Goal: Task Accomplishment & Management: Manage account settings

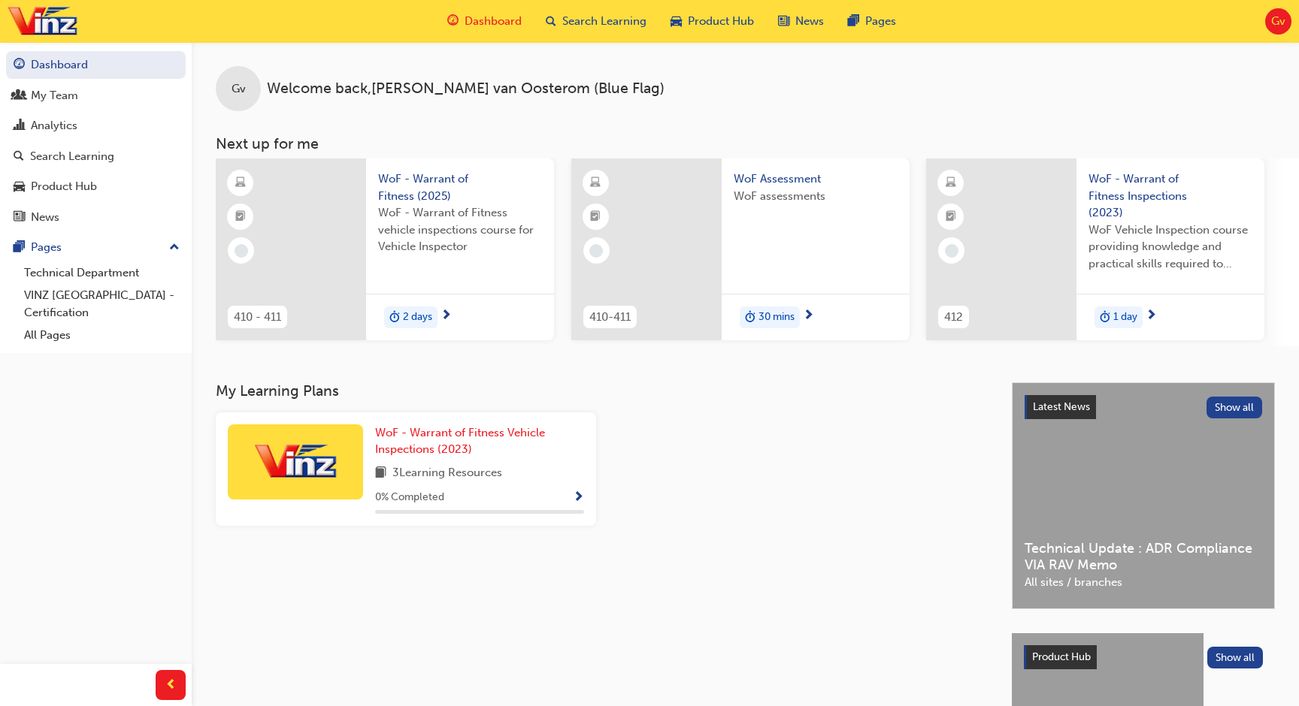
click at [669, 90] on div "Gv Welcome back , [PERSON_NAME] (Blue Flag)" at bounding box center [745, 76] width 1107 height 69
click at [634, 30] on div "Search Learning" at bounding box center [596, 21] width 125 height 31
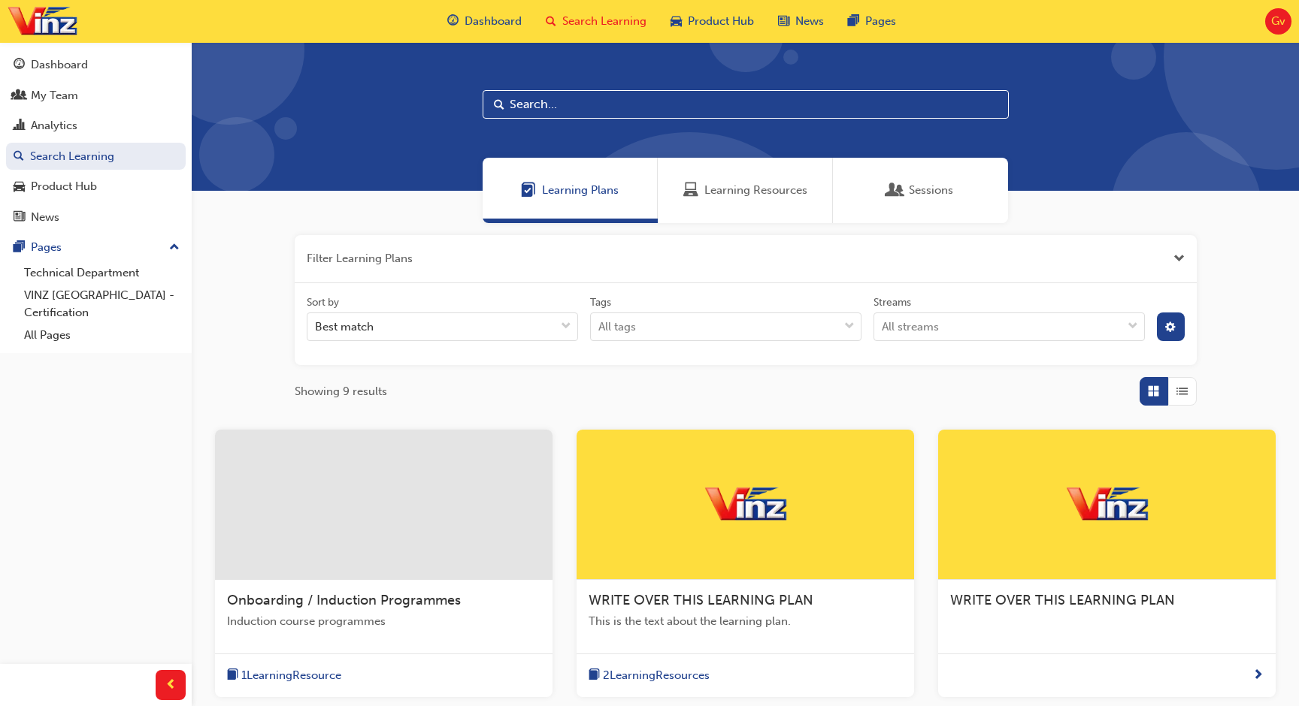
click at [276, 213] on div "Learning Plans Learning Resources Sessions" at bounding box center [745, 190] width 1107 height 65
click at [1275, 20] on span "Gv" at bounding box center [1278, 21] width 14 height 17
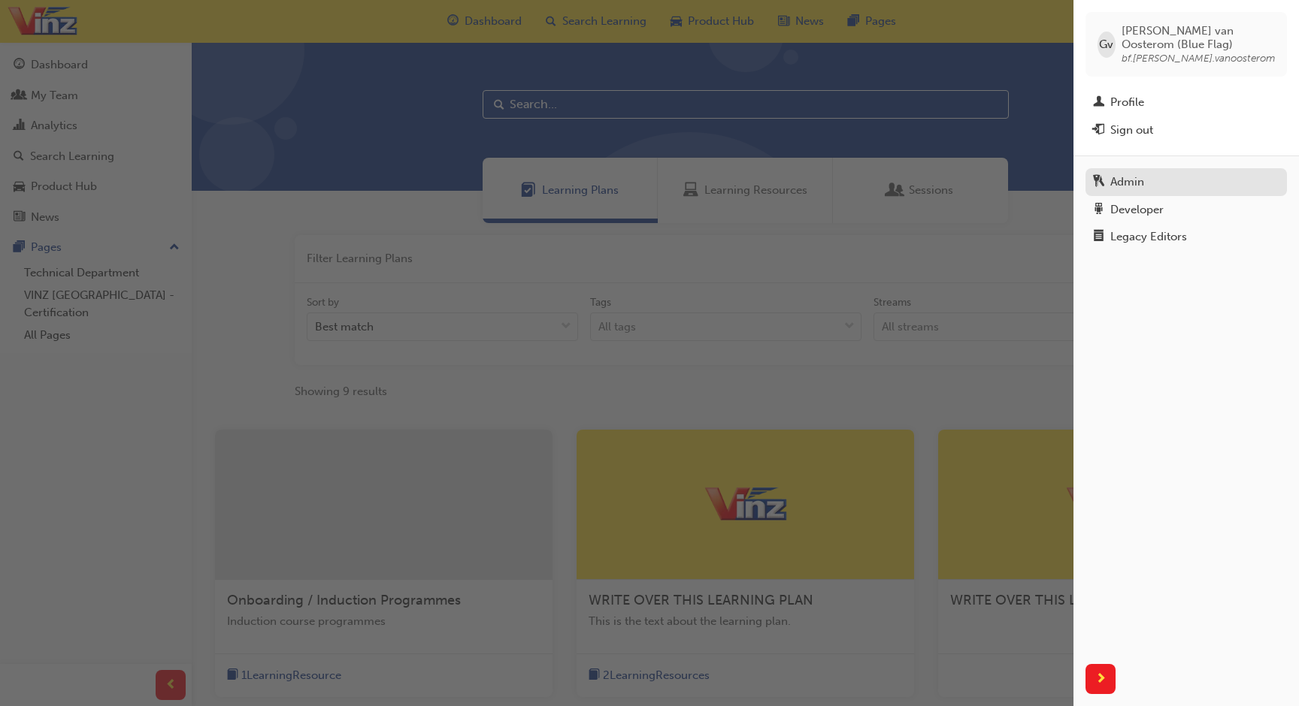
click at [1148, 189] on div "Admin" at bounding box center [1186, 182] width 186 height 19
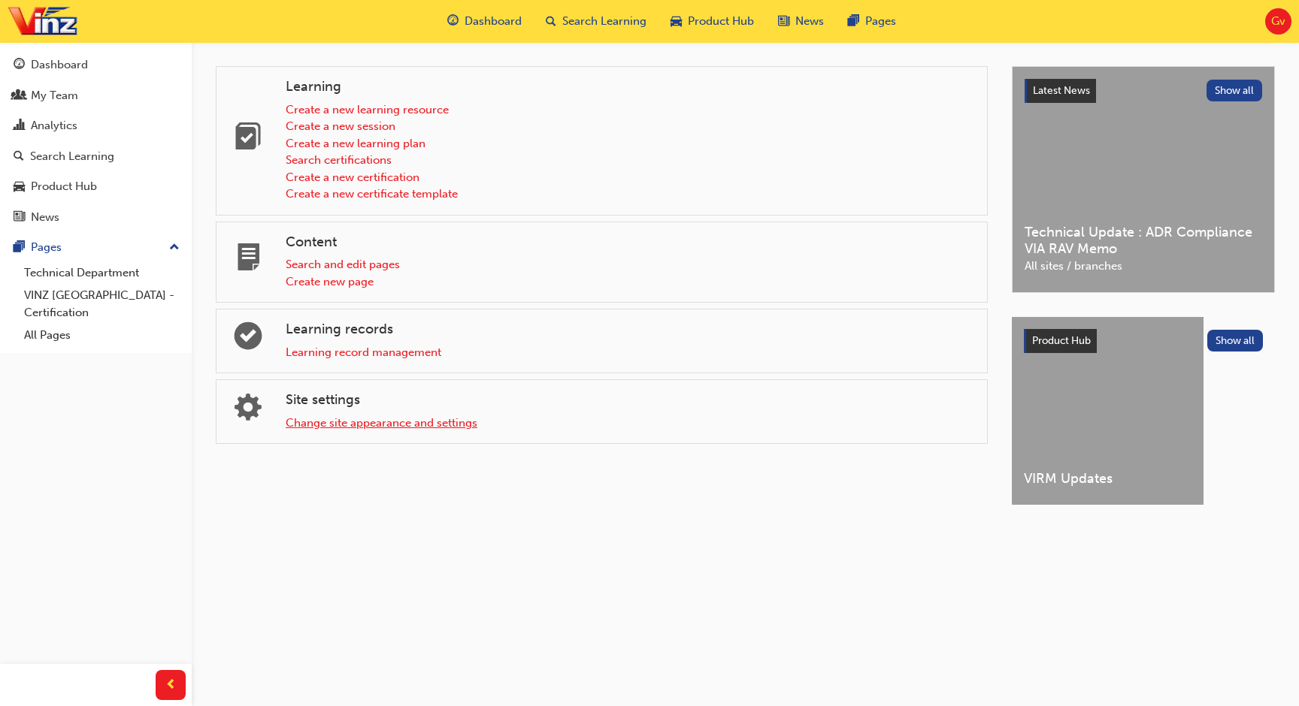
click at [392, 425] on link "Change site appearance and settings" at bounding box center [382, 423] width 192 height 14
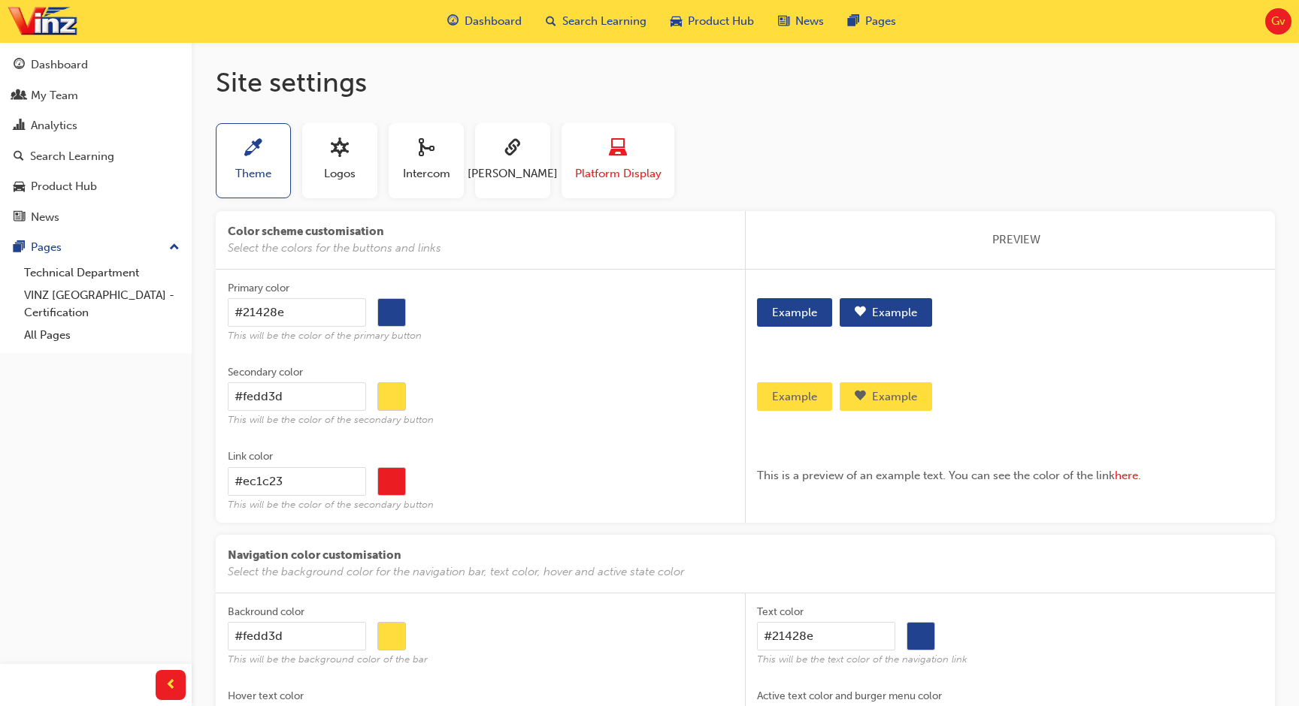
click at [628, 185] on button "Platform Display" at bounding box center [617, 160] width 113 height 75
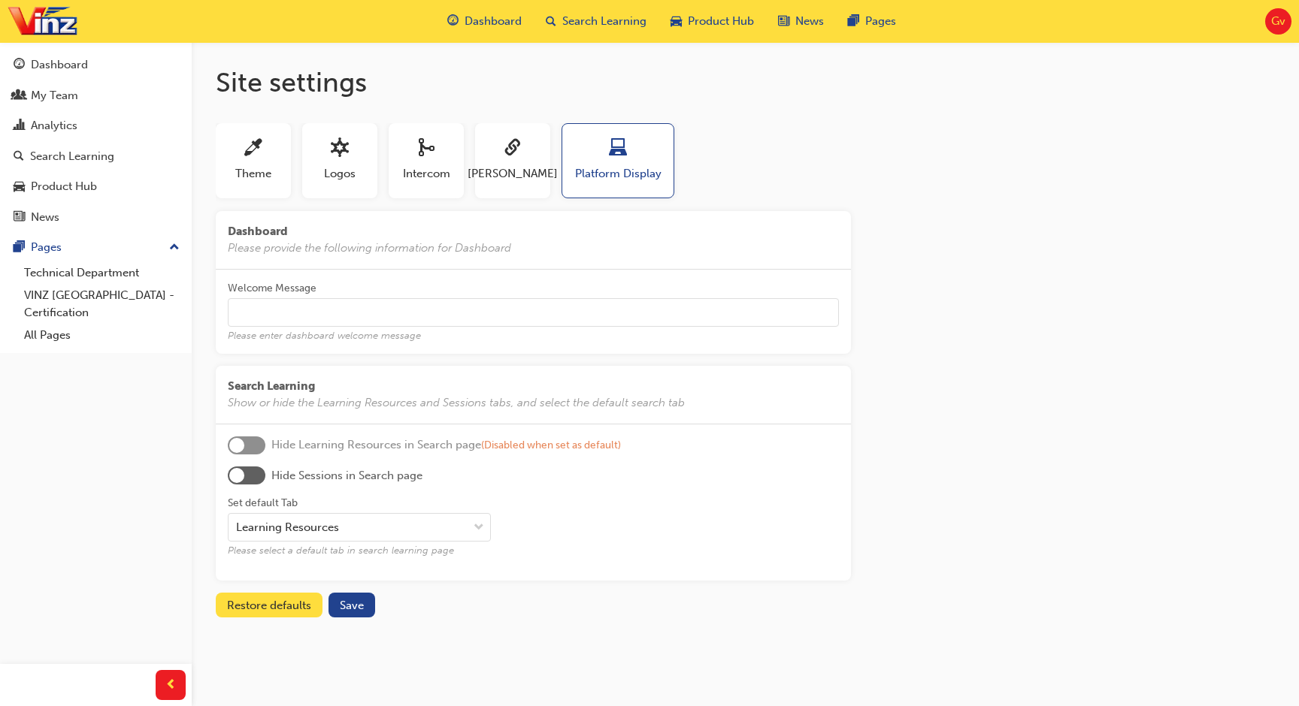
click at [412, 473] on span "Hide Sessions in Search page" at bounding box center [346, 475] width 151 height 17
click at [322, 522] on div "Learning Resources" at bounding box center [287, 527] width 103 height 17
click at [237, 522] on input "Set default Tab Learning Resources Please select a default tab in search learni…" at bounding box center [237, 527] width 2 height 13
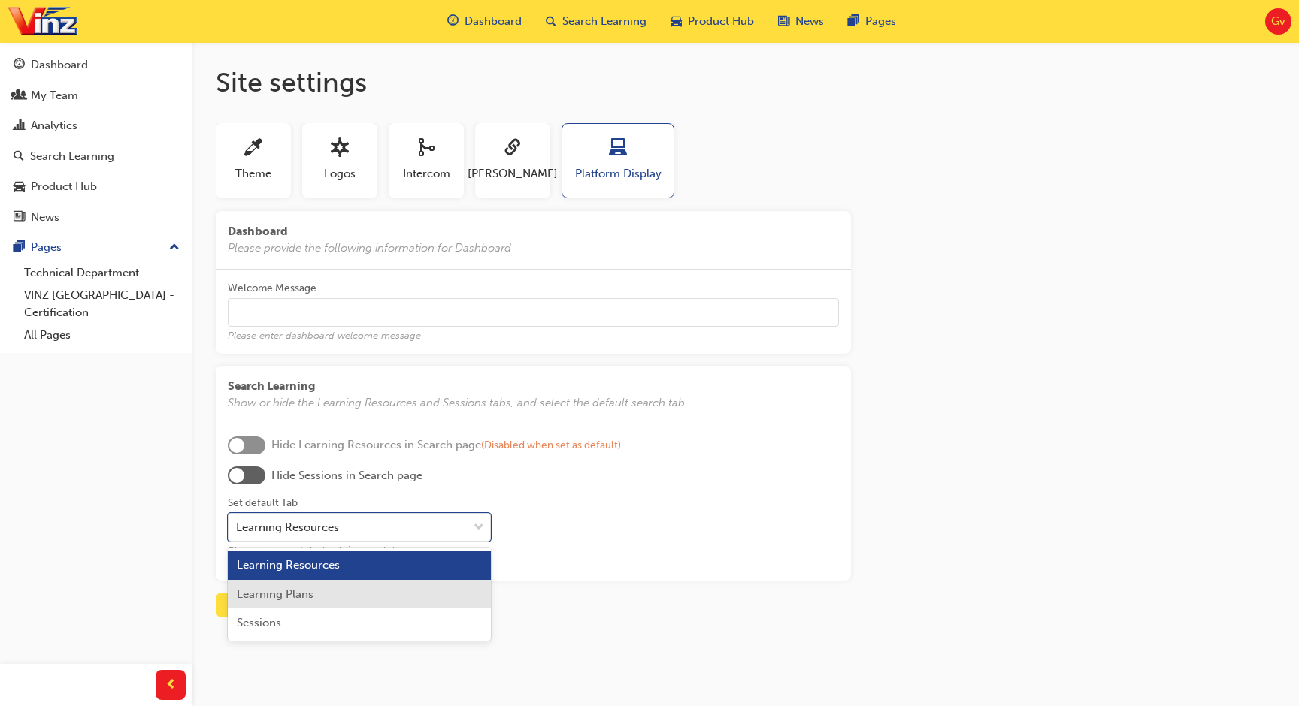
click at [290, 591] on span "Learning Plans" at bounding box center [275, 595] width 77 height 14
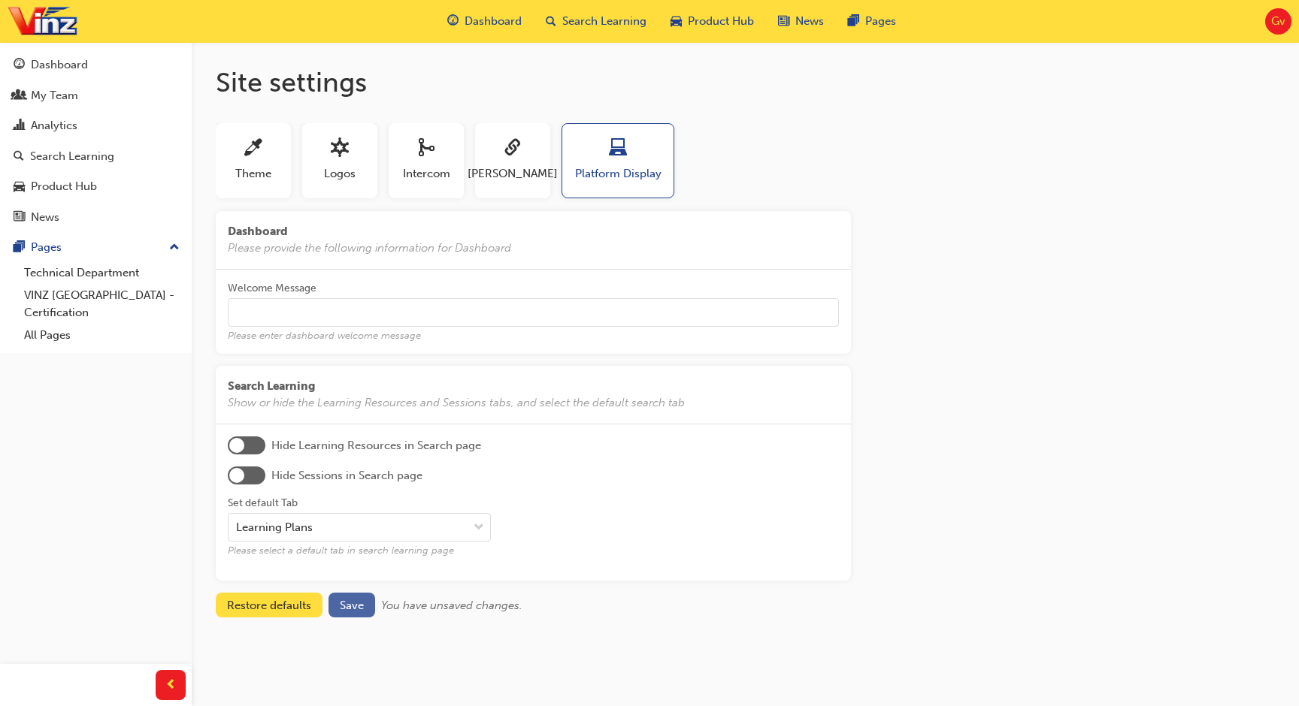
click at [352, 600] on span "Save" at bounding box center [352, 606] width 24 height 14
click at [362, 610] on span "Save" at bounding box center [352, 606] width 24 height 14
click at [257, 171] on span "Theme" at bounding box center [253, 173] width 36 height 17
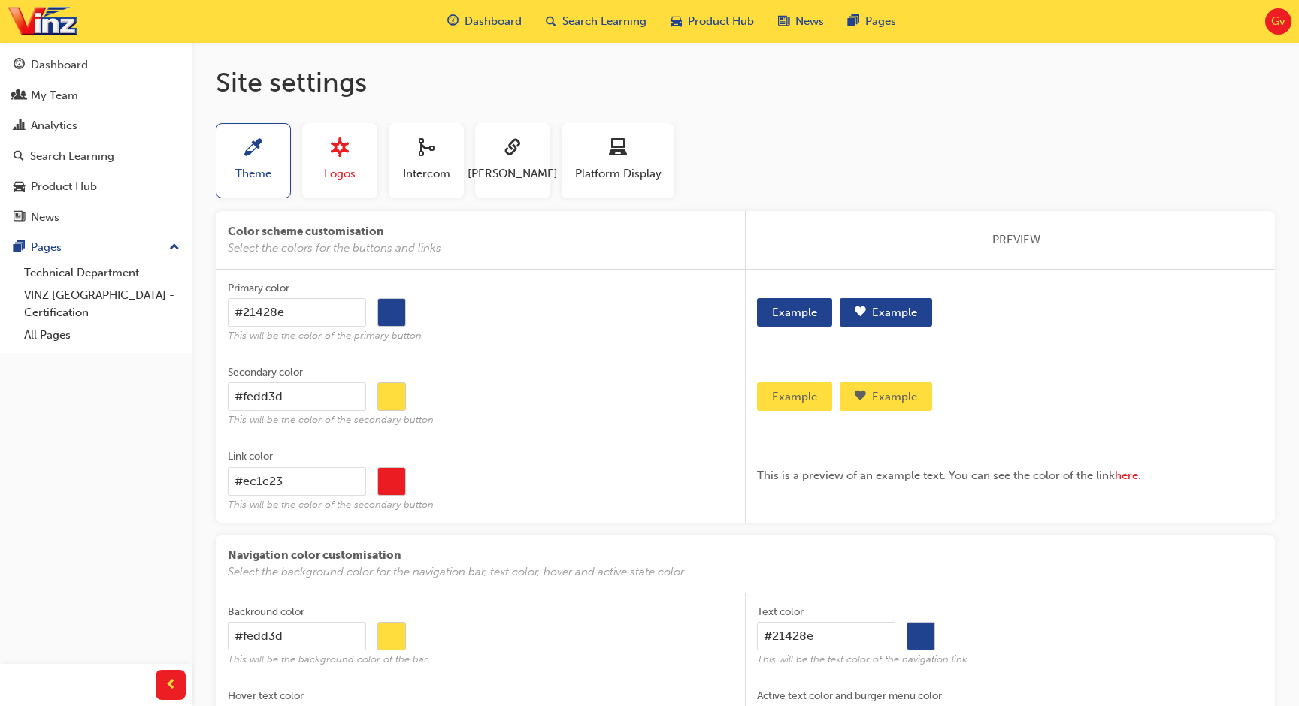
click at [360, 182] on button "Logos" at bounding box center [339, 160] width 75 height 75
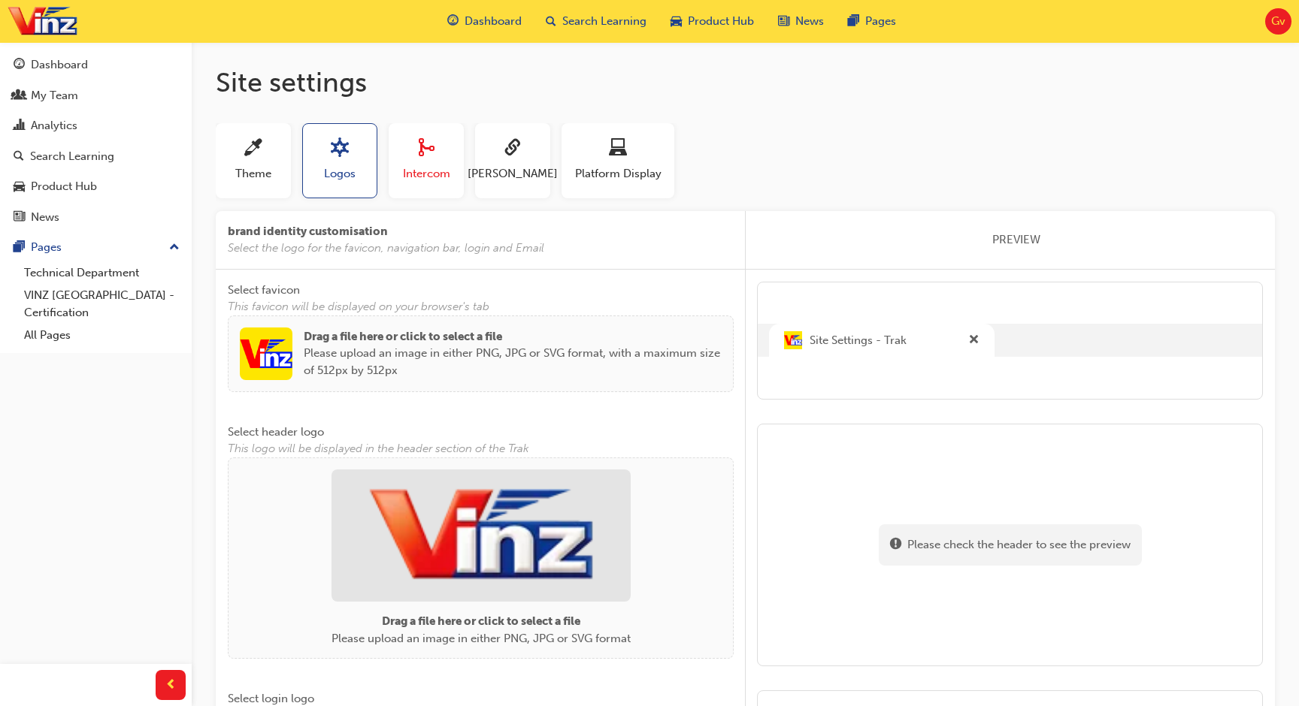
click at [440, 182] on button "Intercom" at bounding box center [426, 160] width 75 height 75
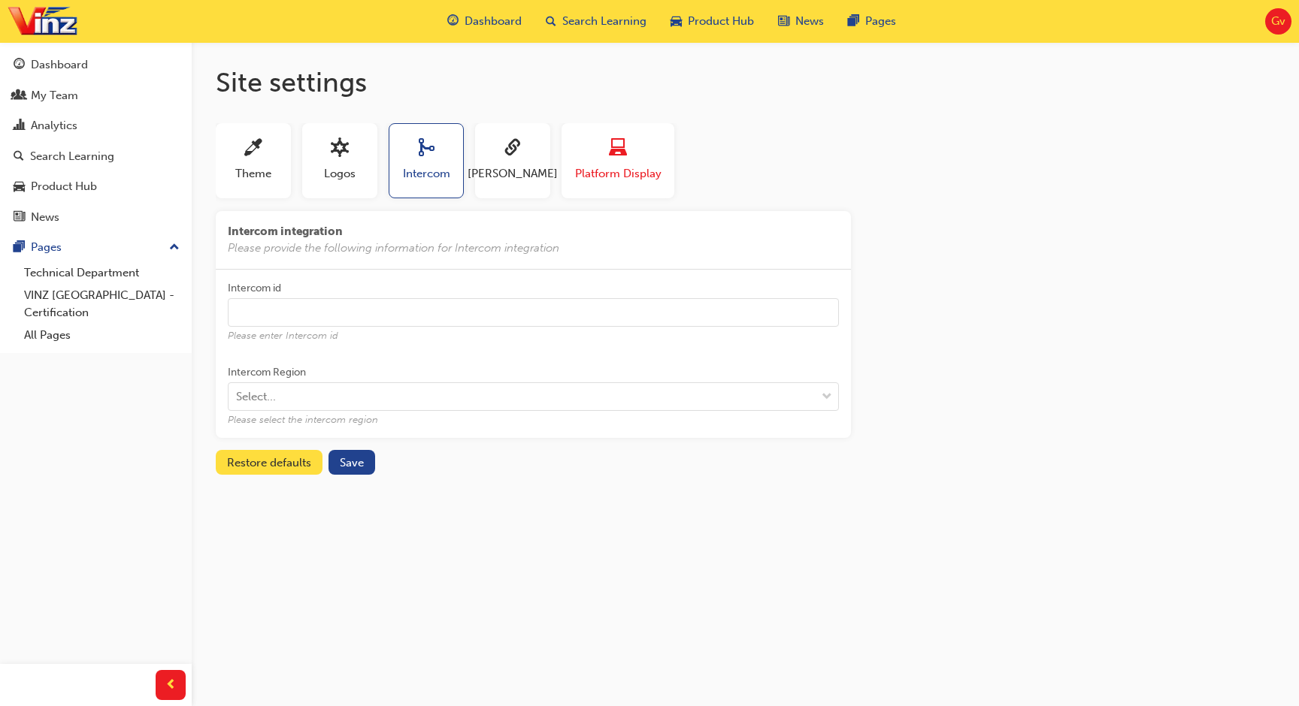
click at [584, 170] on span "Platform Display" at bounding box center [618, 173] width 86 height 17
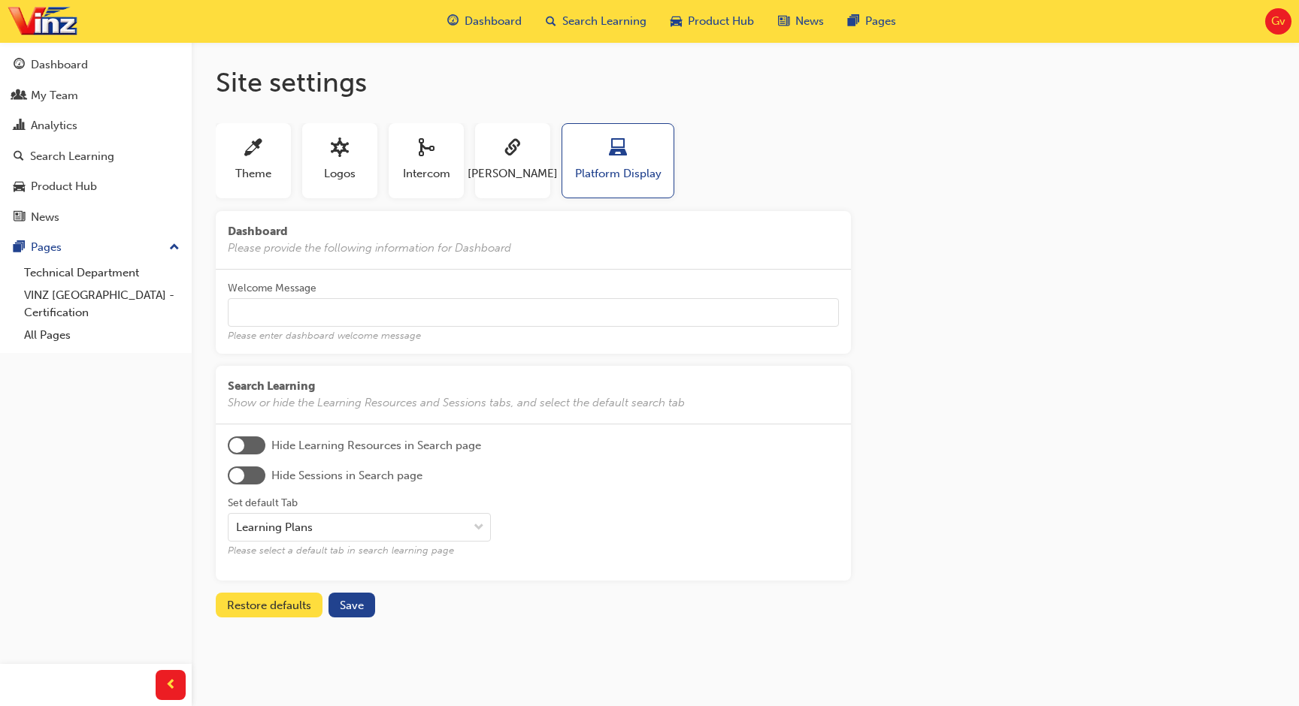
click at [322, 319] on input "Welcome Message Please enter dashboard welcome message" at bounding box center [533, 312] width 611 height 29
click at [133, 68] on div "Dashboard" at bounding box center [96, 65] width 165 height 19
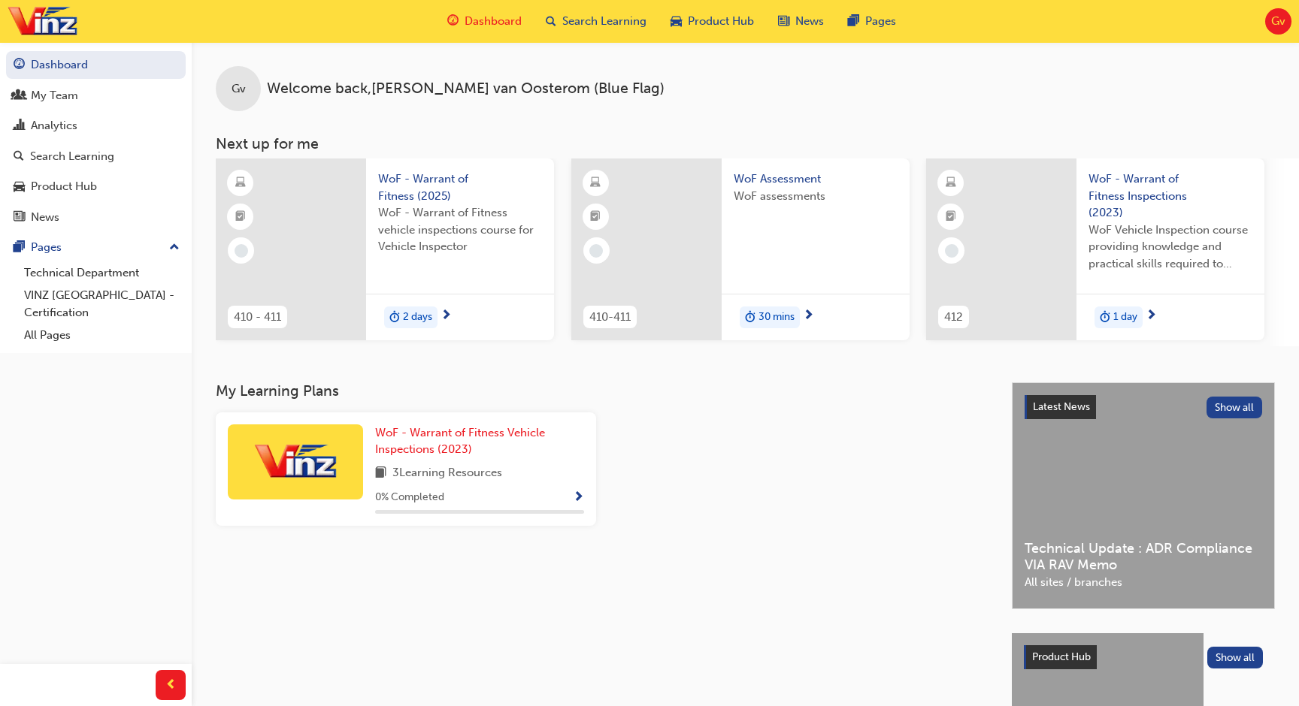
click at [710, 125] on div "Gv Welcome back , Glenn van Oosterom (Blue Flag) Next up for me 410 - 411 WoF -…" at bounding box center [745, 194] width 1107 height 304
click at [772, 91] on div "Gv Welcome back , Glenn van Oosterom (Blue Flag)" at bounding box center [745, 76] width 1107 height 69
click at [1279, 17] on span "Gv" at bounding box center [1278, 21] width 14 height 17
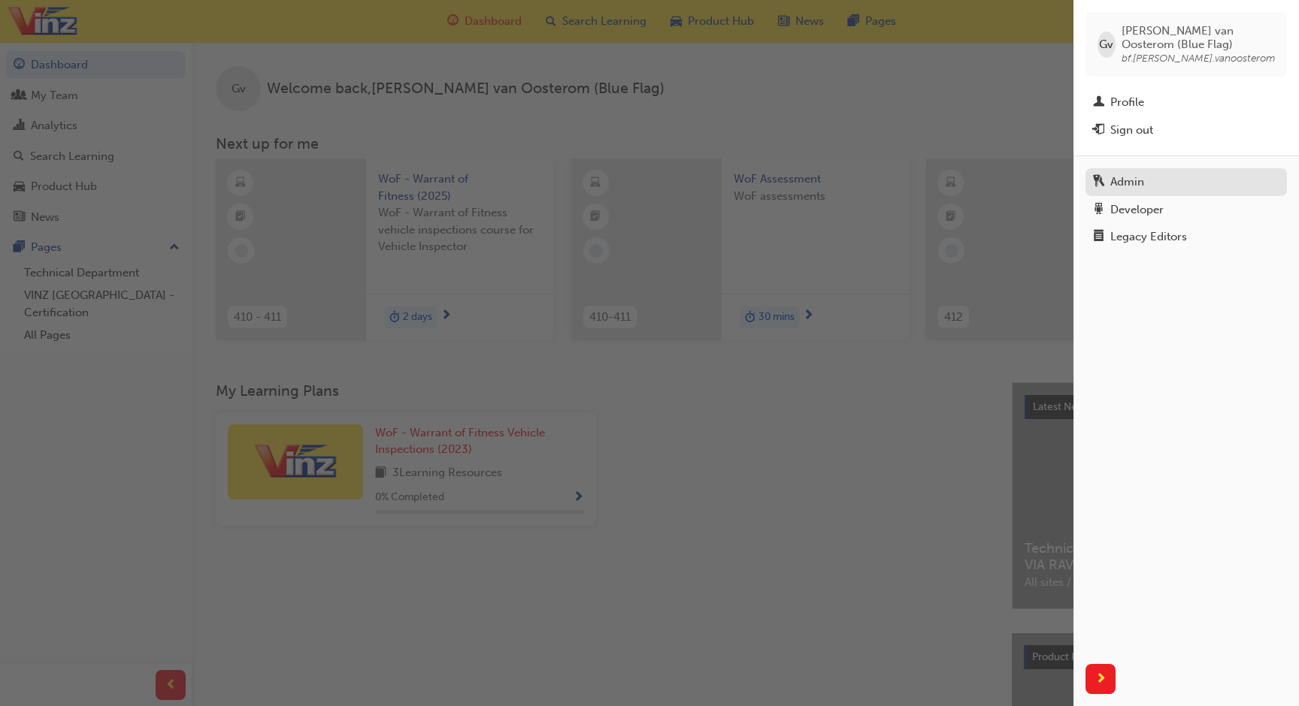
click at [1141, 183] on div "Admin" at bounding box center [1127, 182] width 34 height 17
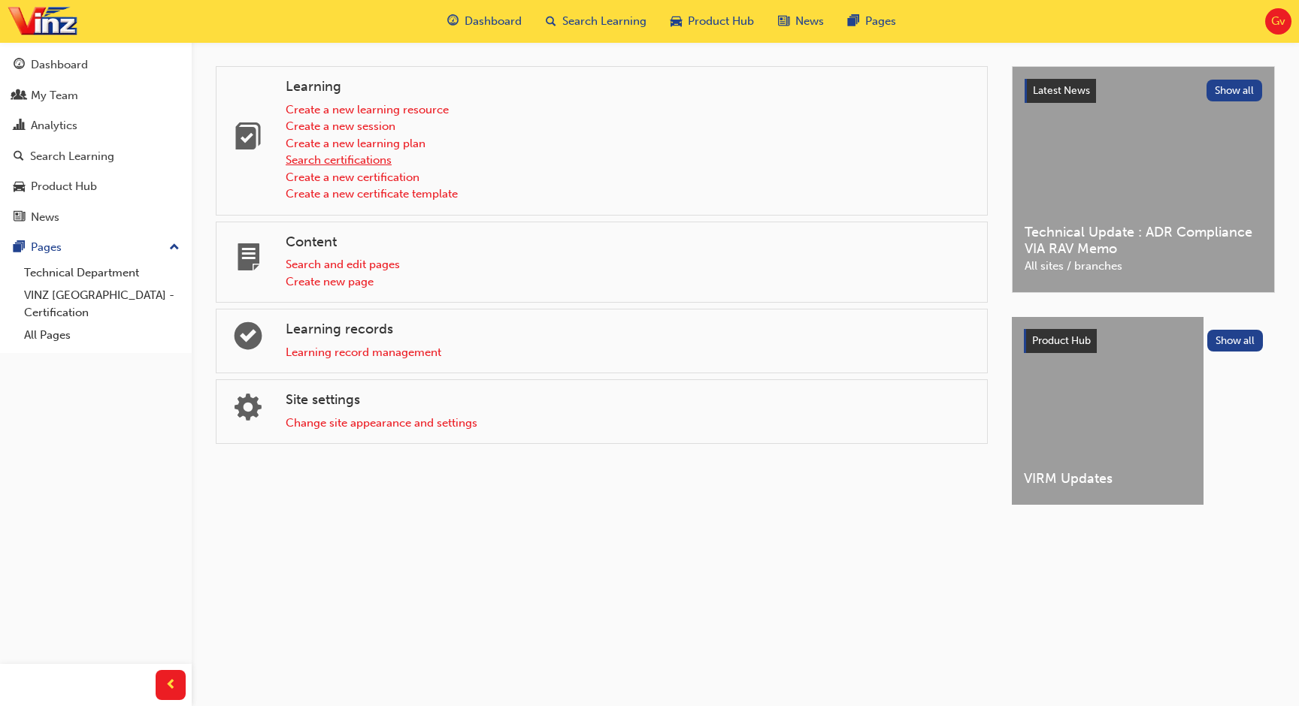
click at [363, 160] on link "Search certifications" at bounding box center [339, 160] width 106 height 14
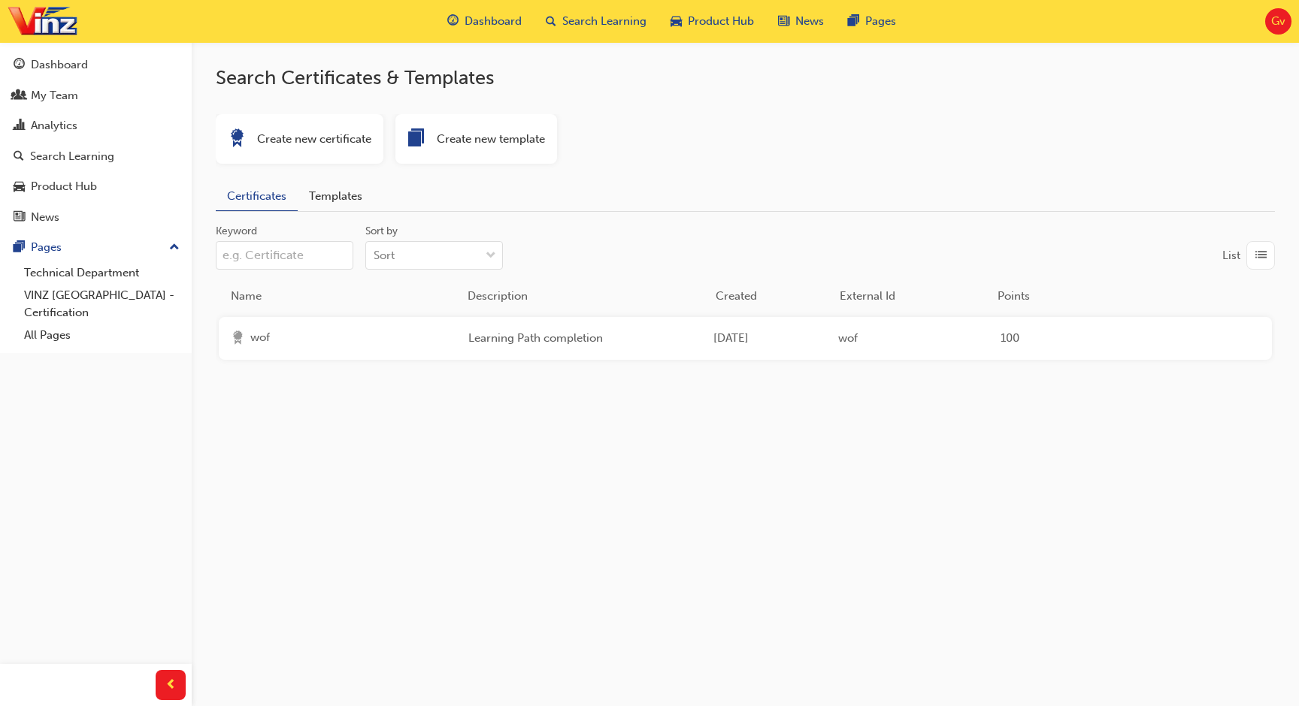
click at [502, 332] on div "Learning Path completion" at bounding box center [584, 338] width 233 height 17
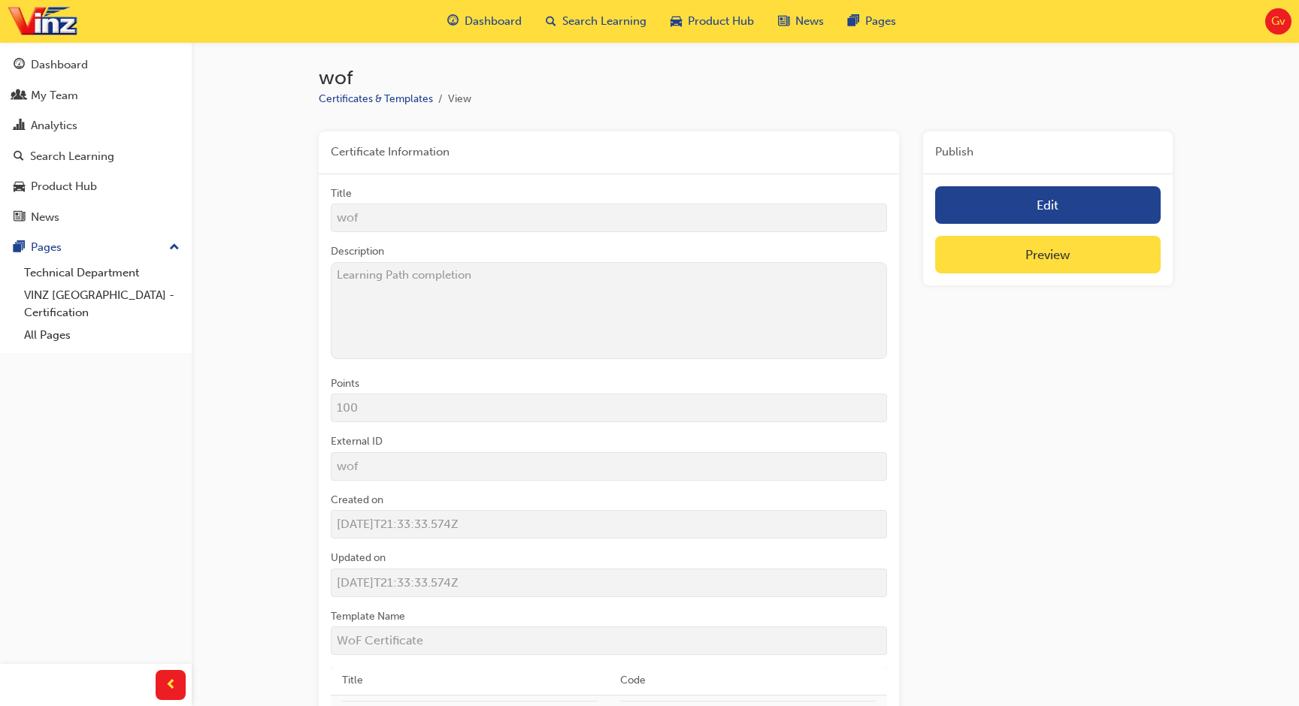
click at [1002, 256] on link "Preview" at bounding box center [1047, 255] width 225 height 38
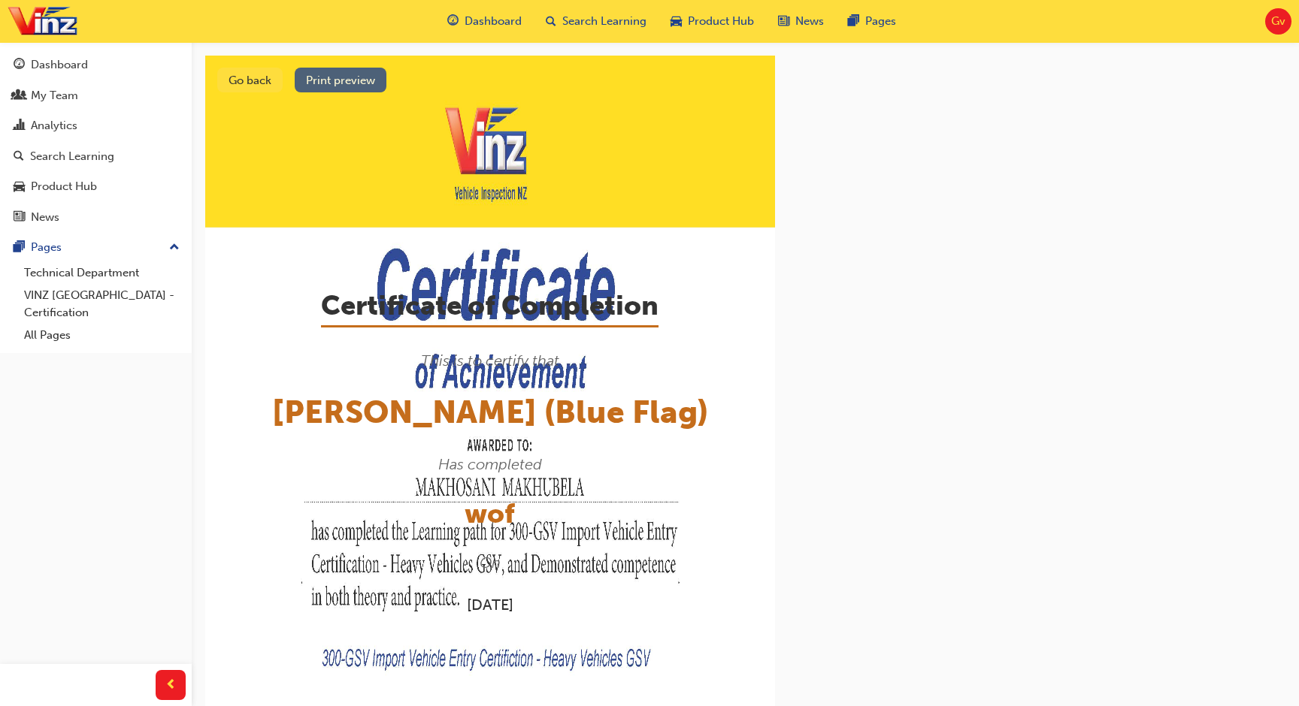
click at [368, 82] on button "Print preview" at bounding box center [341, 80] width 92 height 25
click at [238, 70] on button "Go back" at bounding box center [249, 80] width 65 height 25
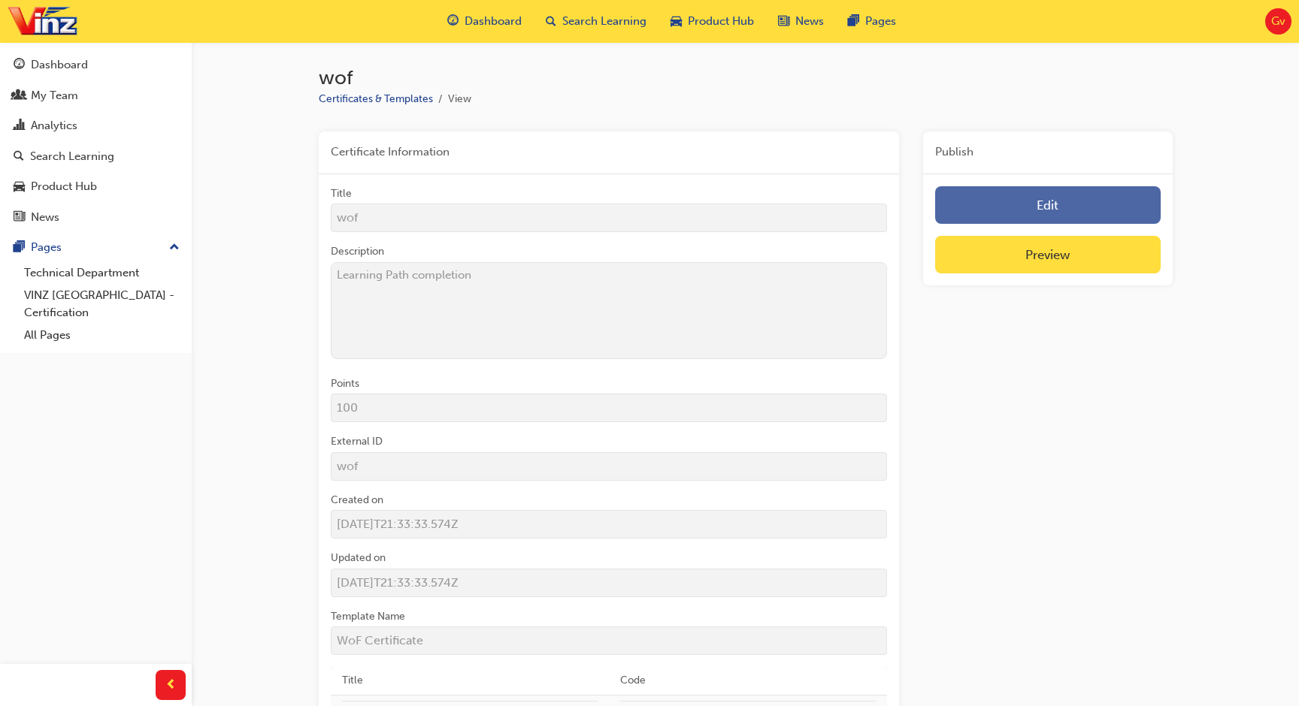
click at [973, 216] on link "Edit" at bounding box center [1047, 205] width 225 height 38
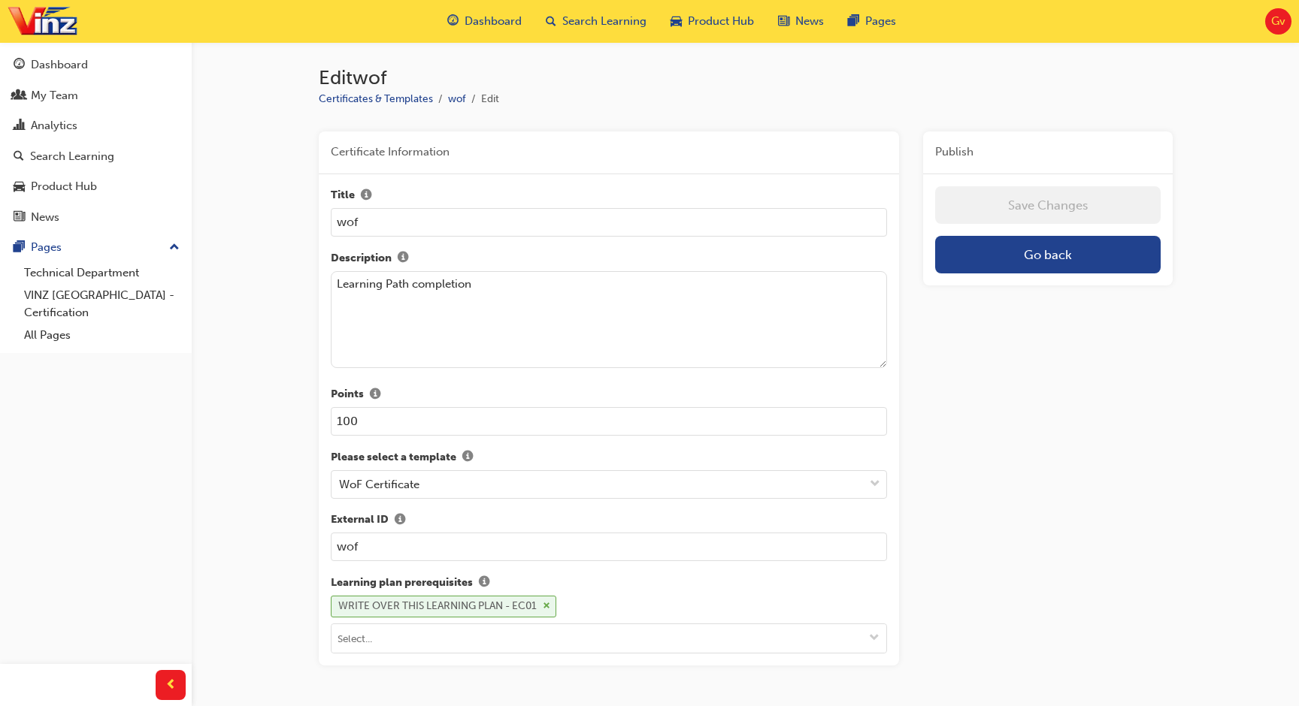
click at [550, 606] on span "cross-icon" at bounding box center [547, 606] width 8 height 9
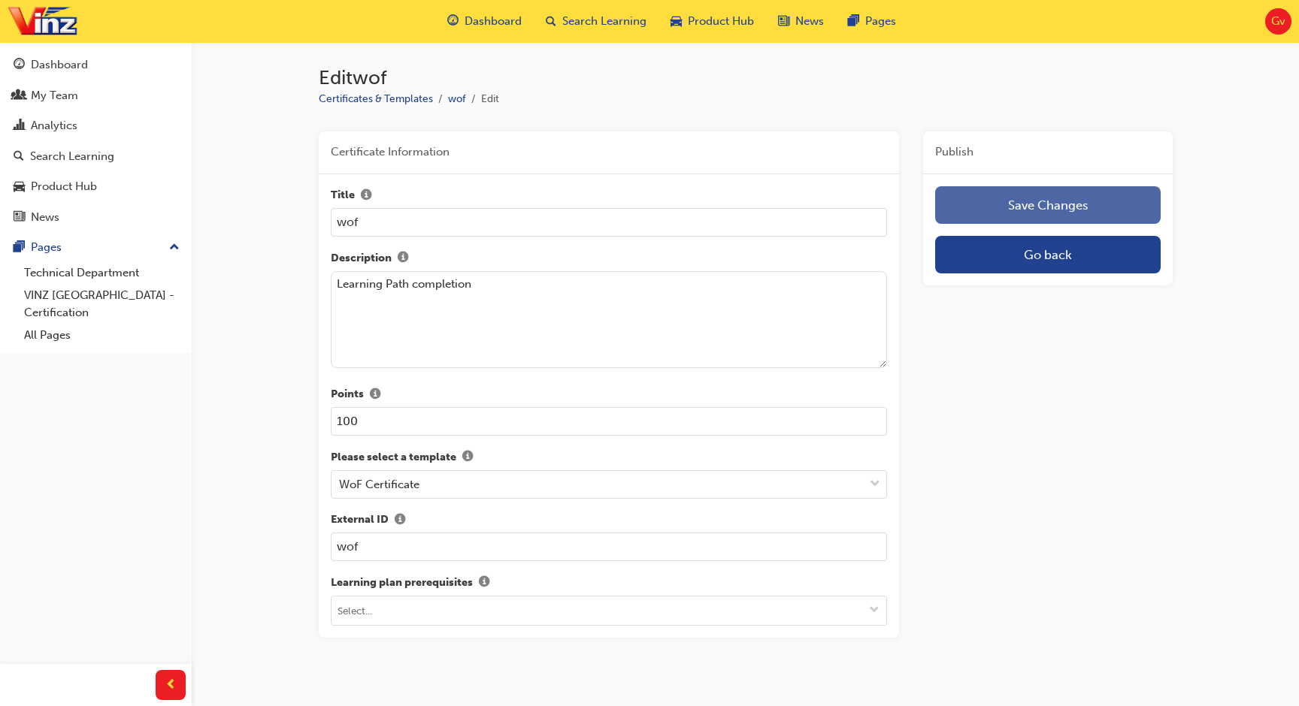
click at [1035, 204] on button "Save Changes" at bounding box center [1047, 205] width 225 height 38
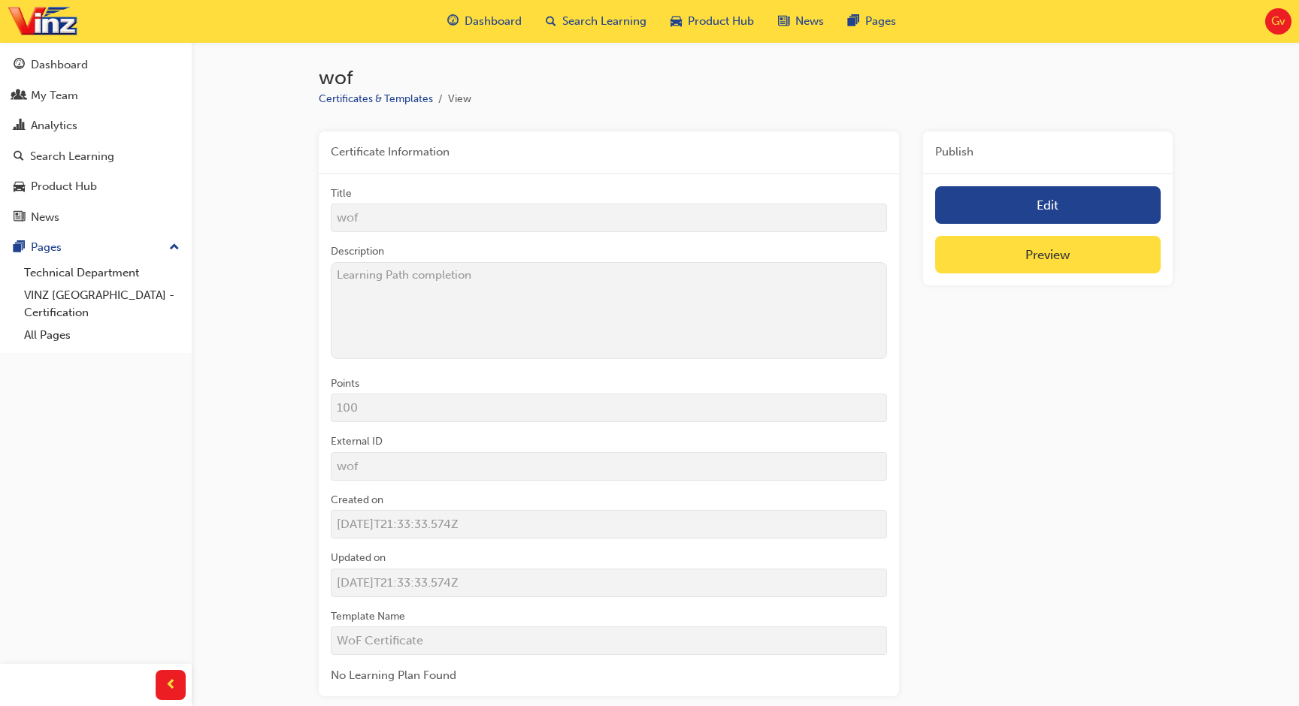
scroll to position [87, 0]
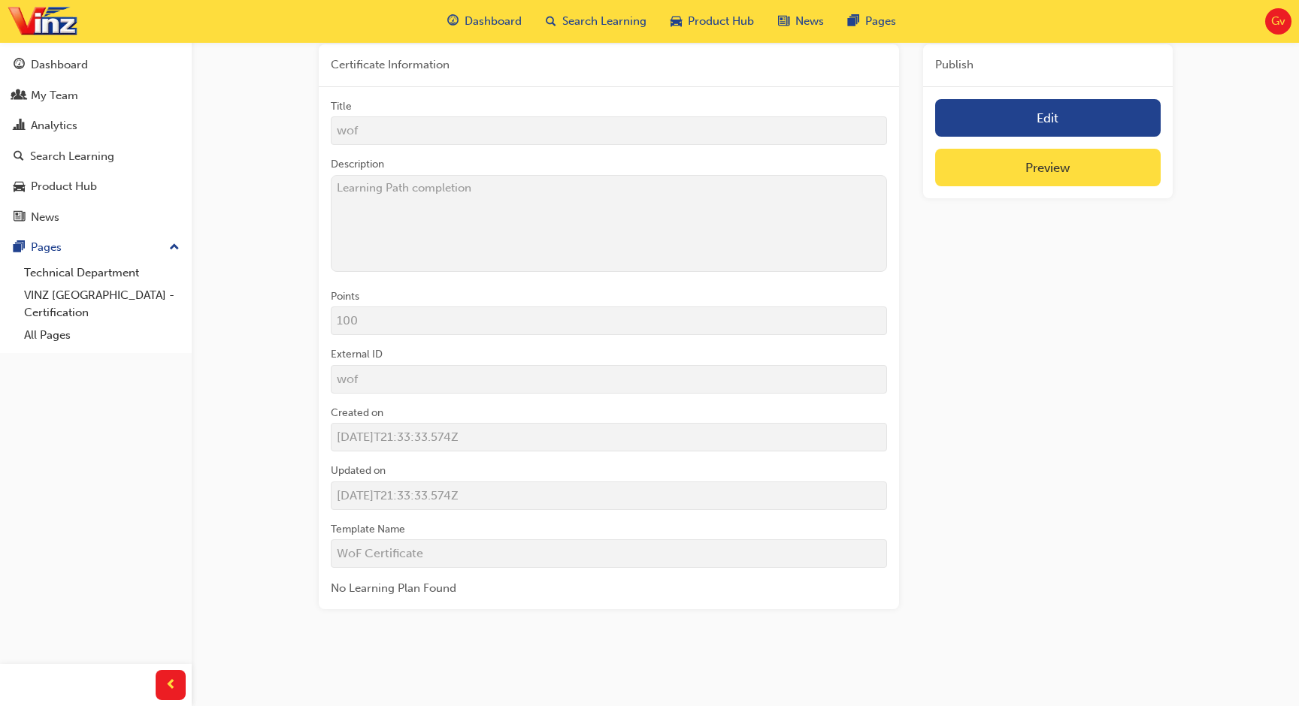
click at [923, 410] on div "Certificate Information Title wof Description Learning Path completion Points 1…" at bounding box center [746, 332] width 854 height 577
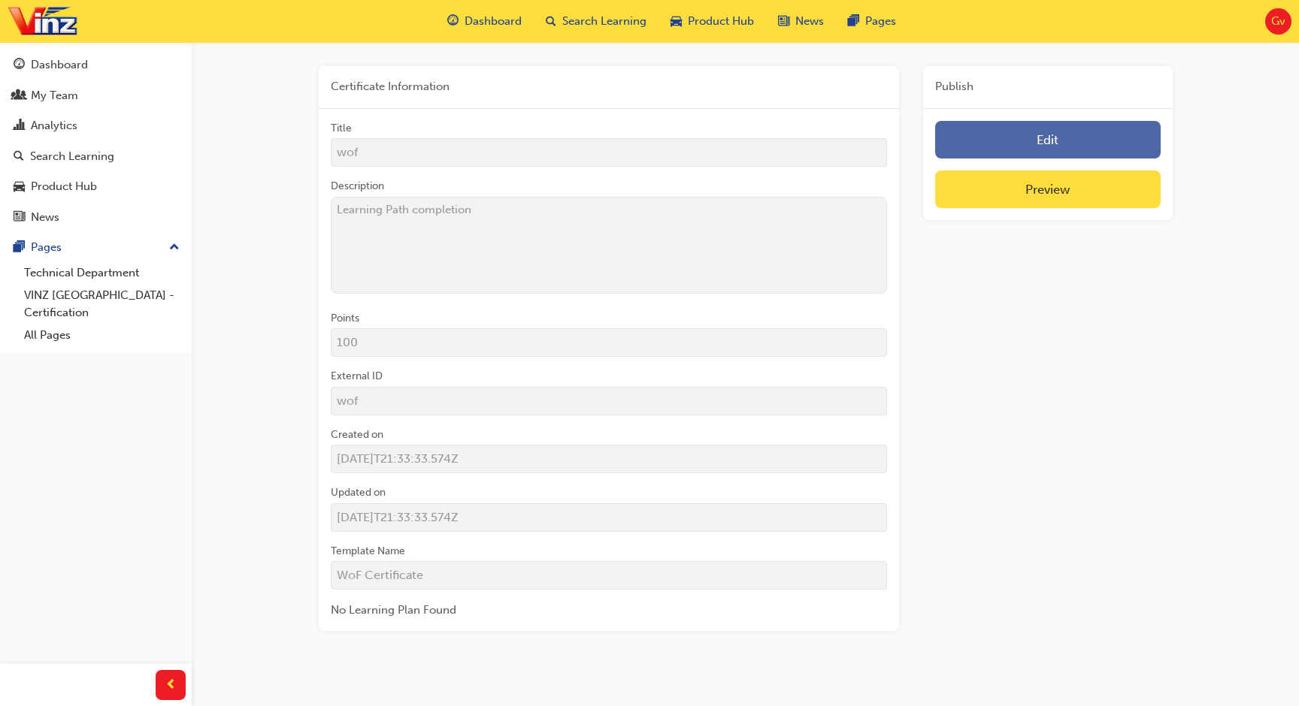
click at [1022, 150] on link "Edit" at bounding box center [1047, 140] width 225 height 38
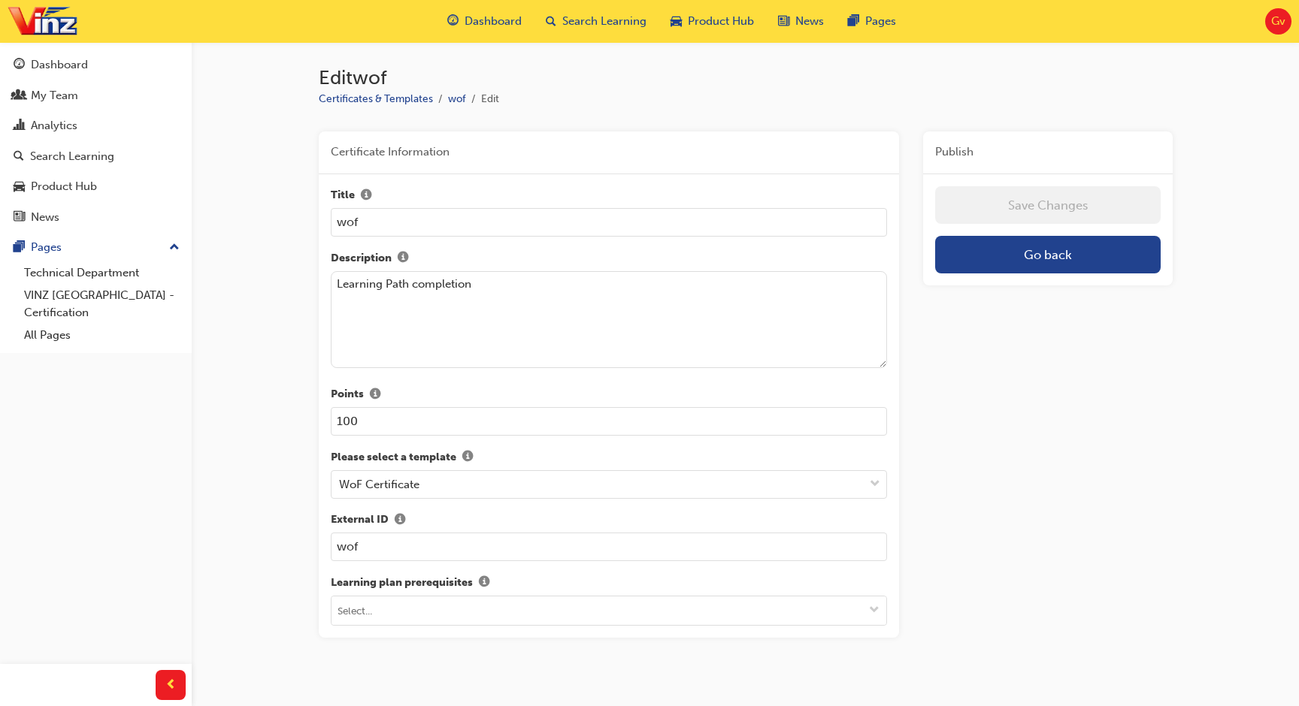
scroll to position [26, 0]
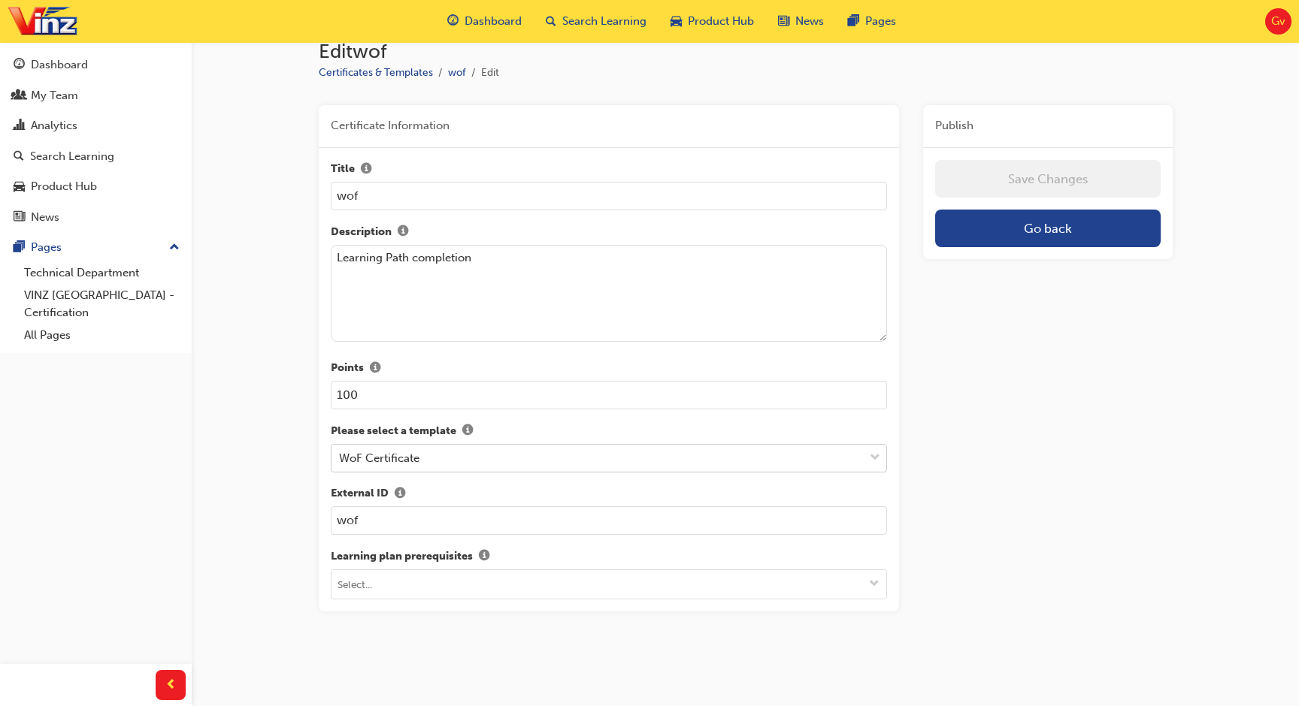
click at [643, 450] on div "WoF Certificate" at bounding box center [597, 459] width 533 height 26
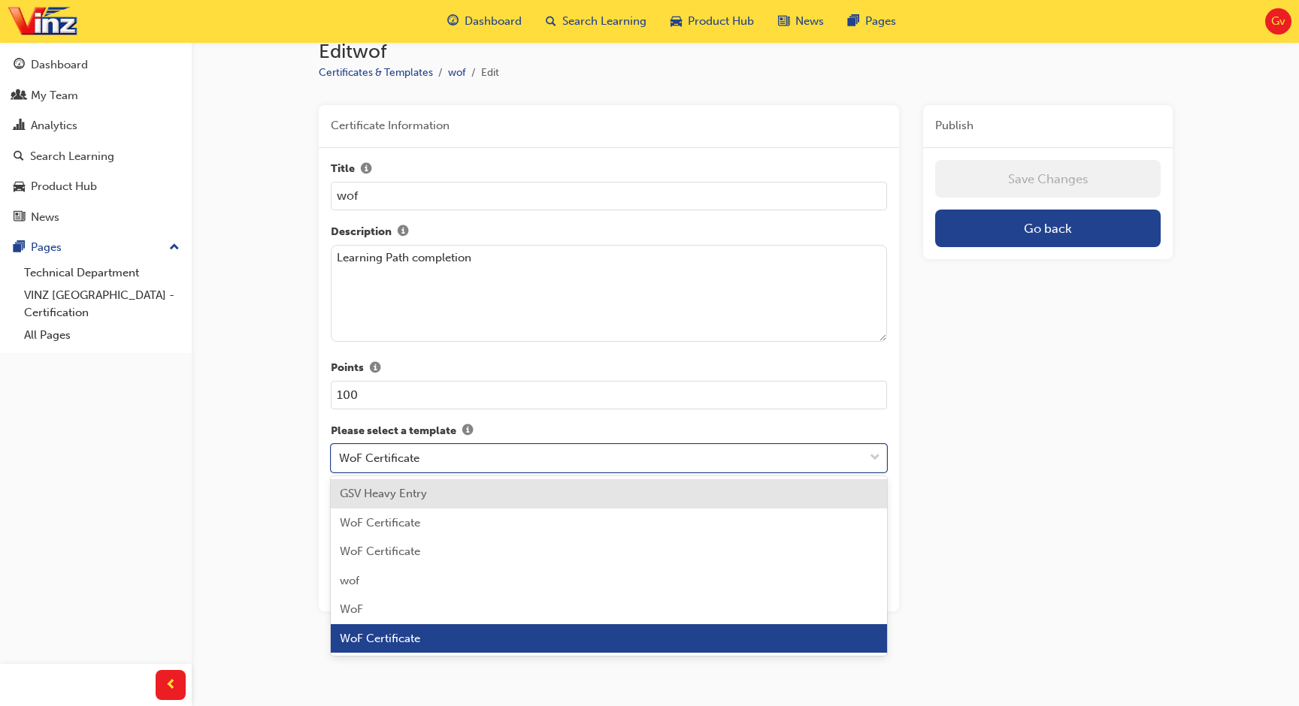
click at [908, 467] on div "Certificate Information Title wof Description Learning Path completion Points 1…" at bounding box center [746, 364] width 854 height 519
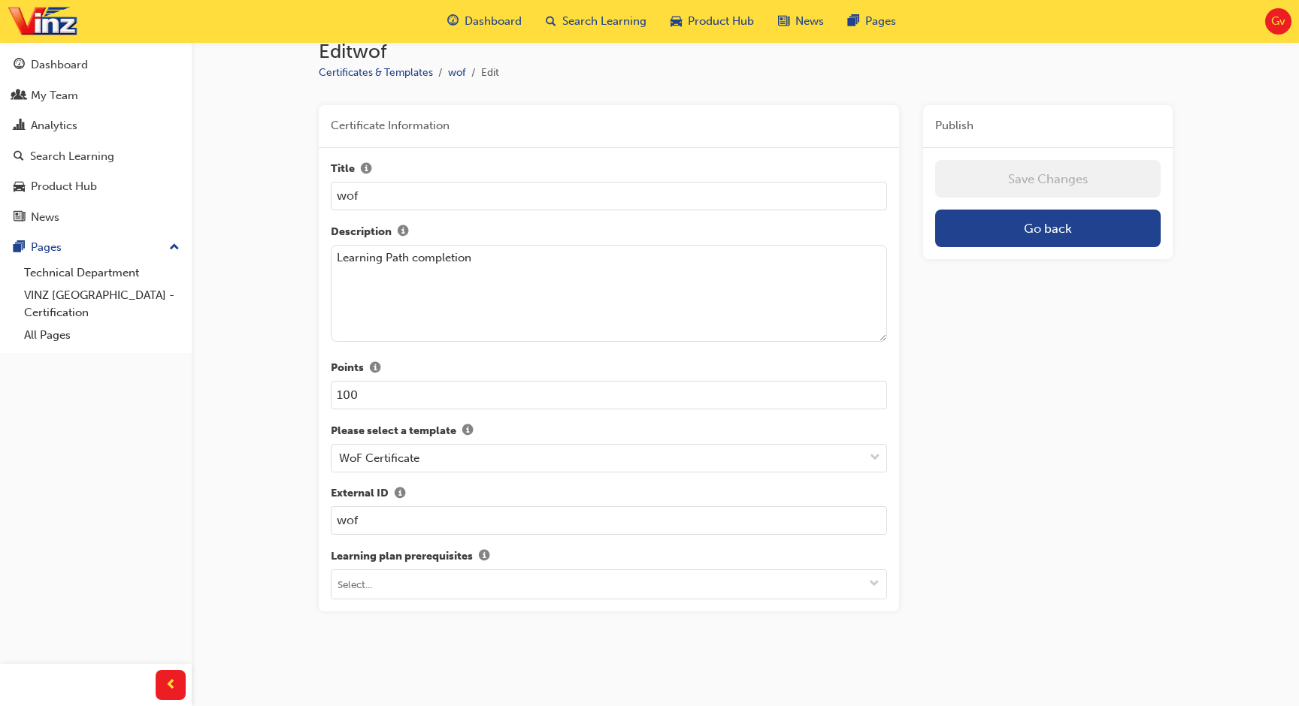
scroll to position [0, 0]
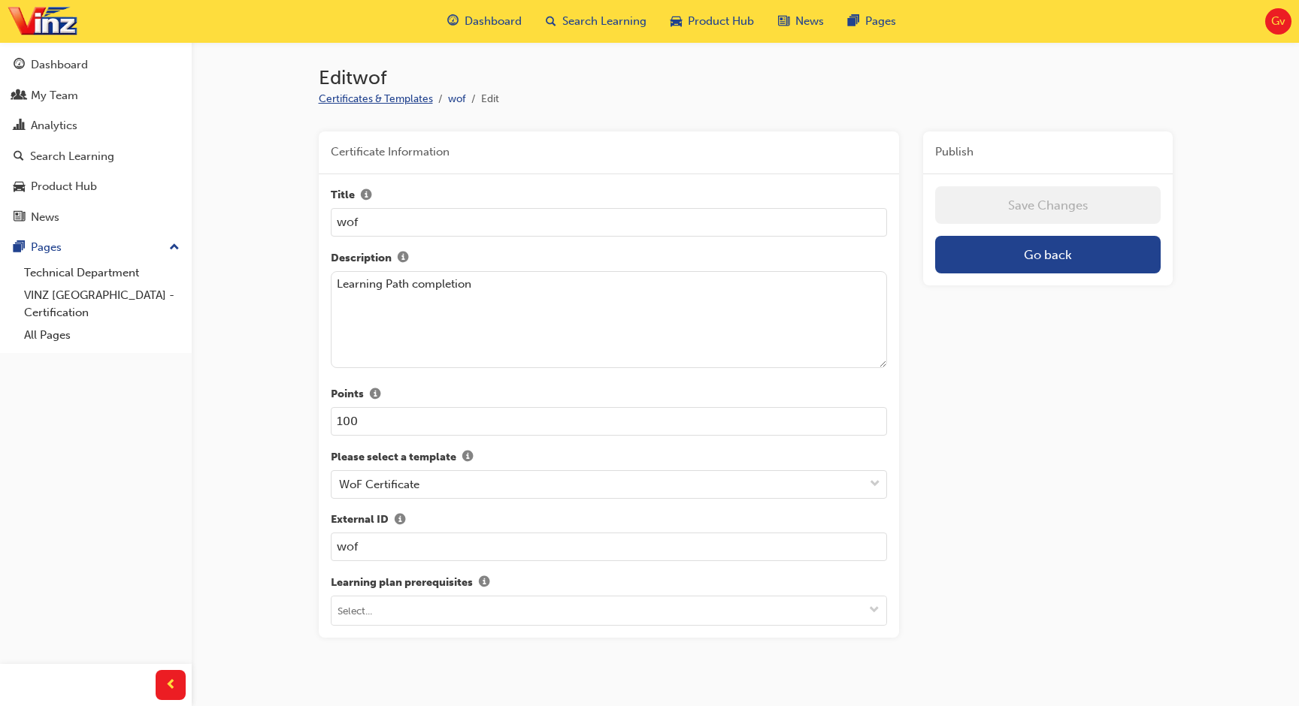
click at [395, 100] on link "Certificates & Templates" at bounding box center [376, 98] width 114 height 13
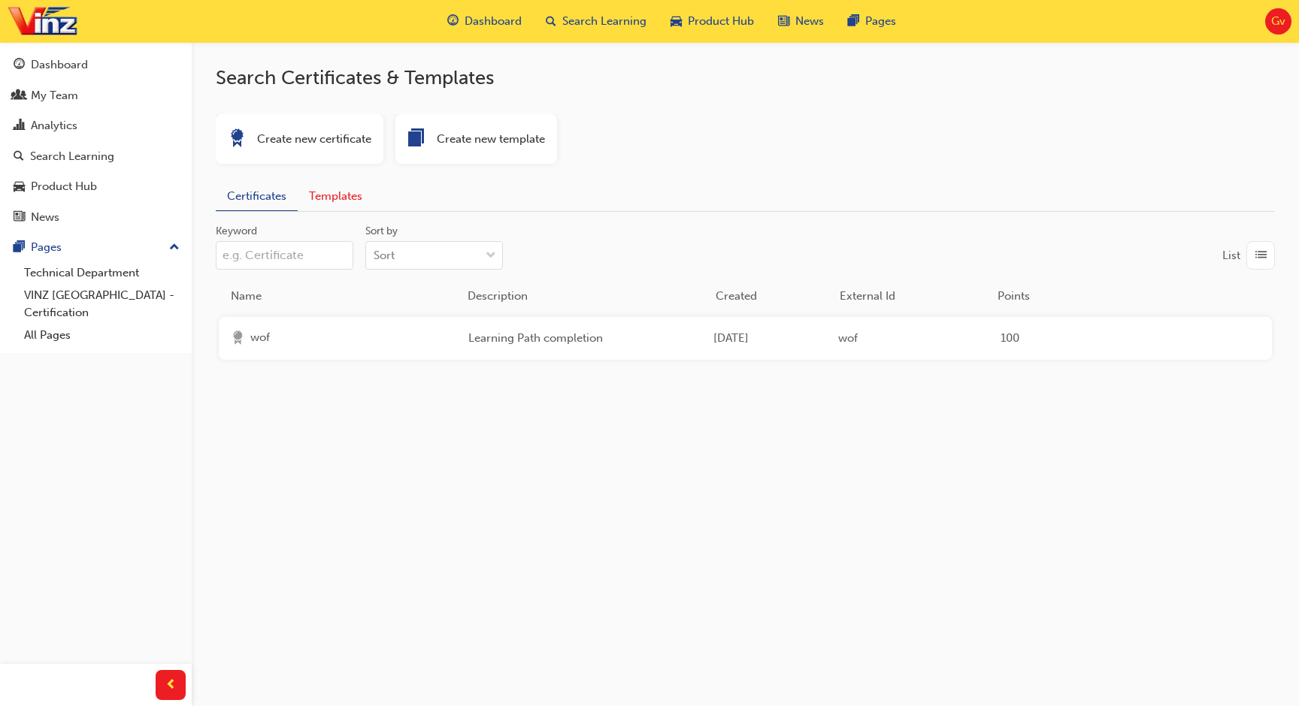
click at [348, 201] on button "Templates" at bounding box center [336, 196] width 76 height 29
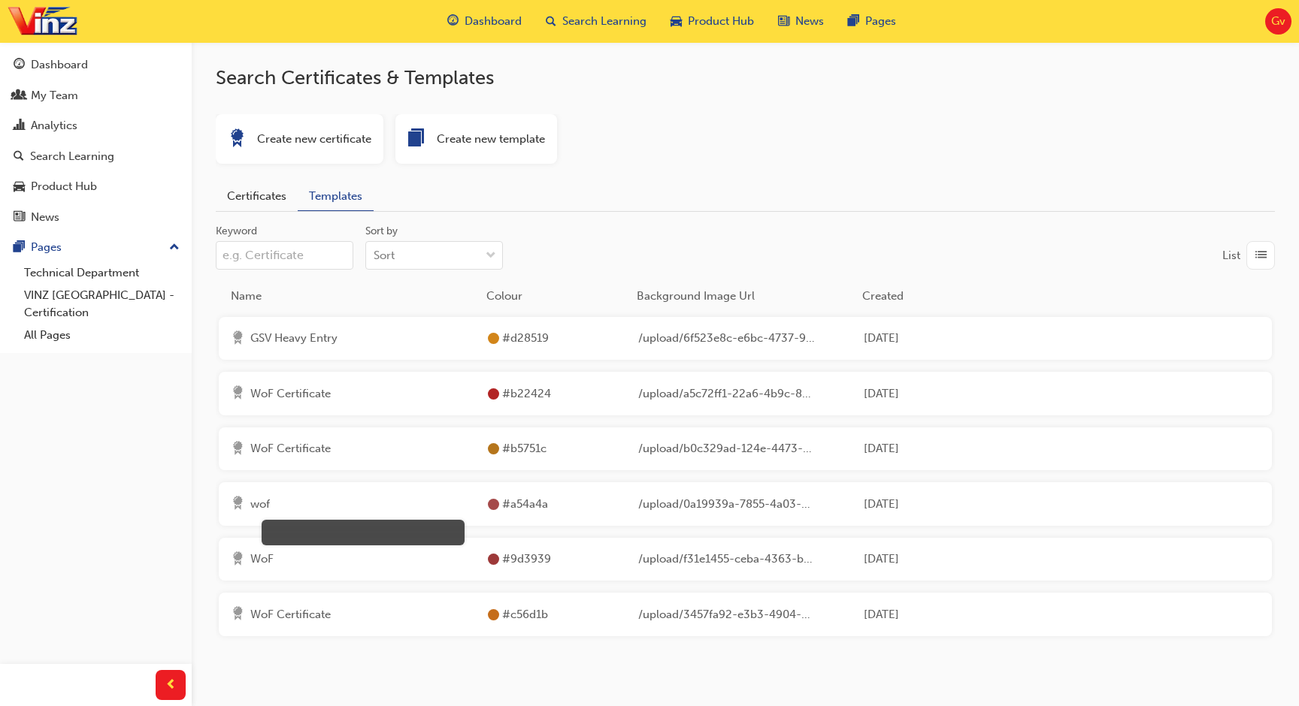
click at [265, 507] on span "wof" at bounding box center [362, 504] width 225 height 17
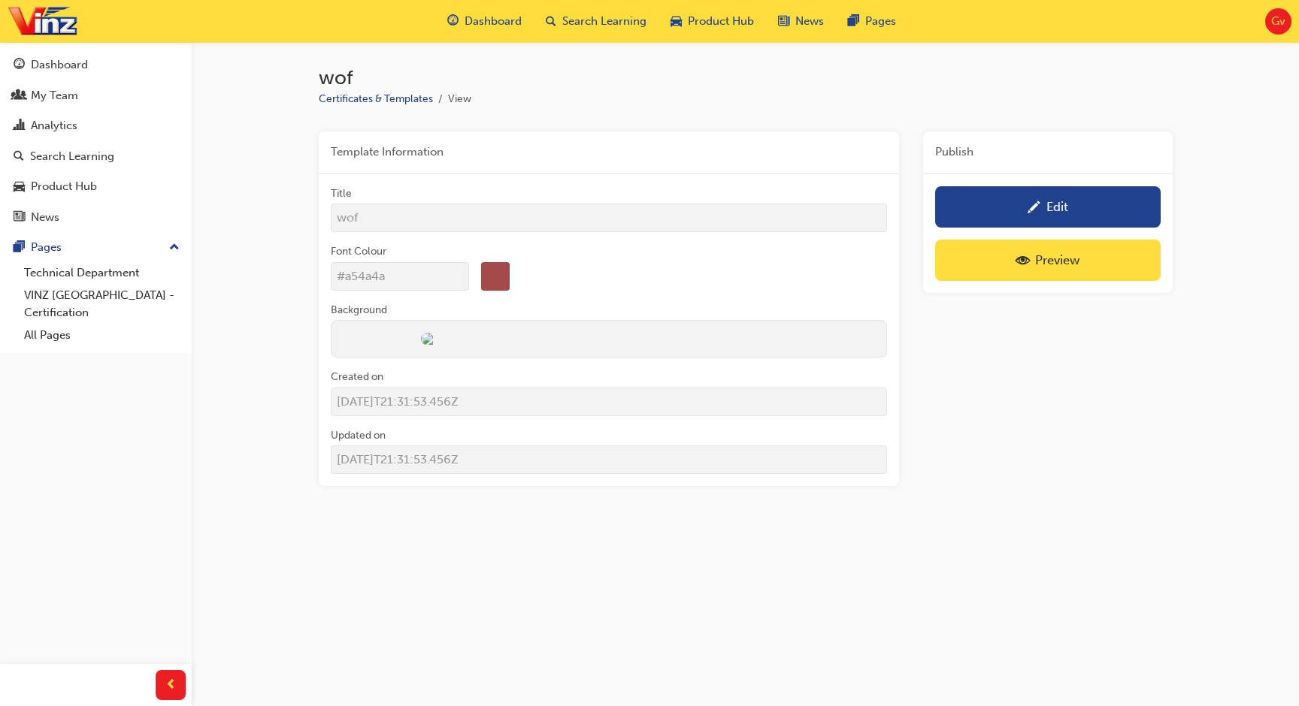
click at [258, 171] on div "wof Certificates & Templates View Template Information Title wof Font Colour #a…" at bounding box center [745, 294] width 1107 height 504
click at [603, 107] on div "wof Certificates & Templates View Template Information Title wof Font Colour #a…" at bounding box center [746, 306] width 902 height 480
